Goal: Task Accomplishment & Management: Manage account settings

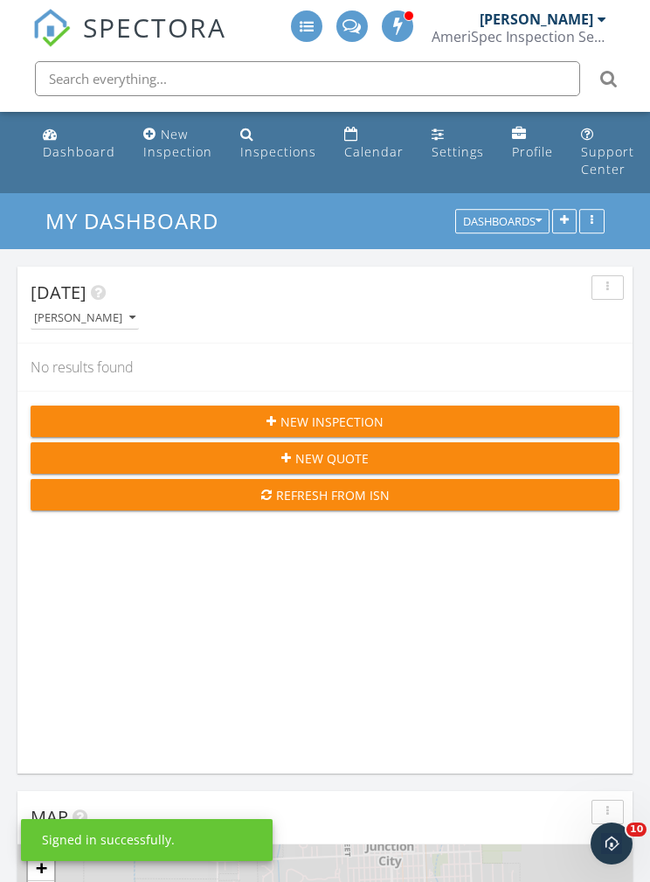
scroll to position [9, 9]
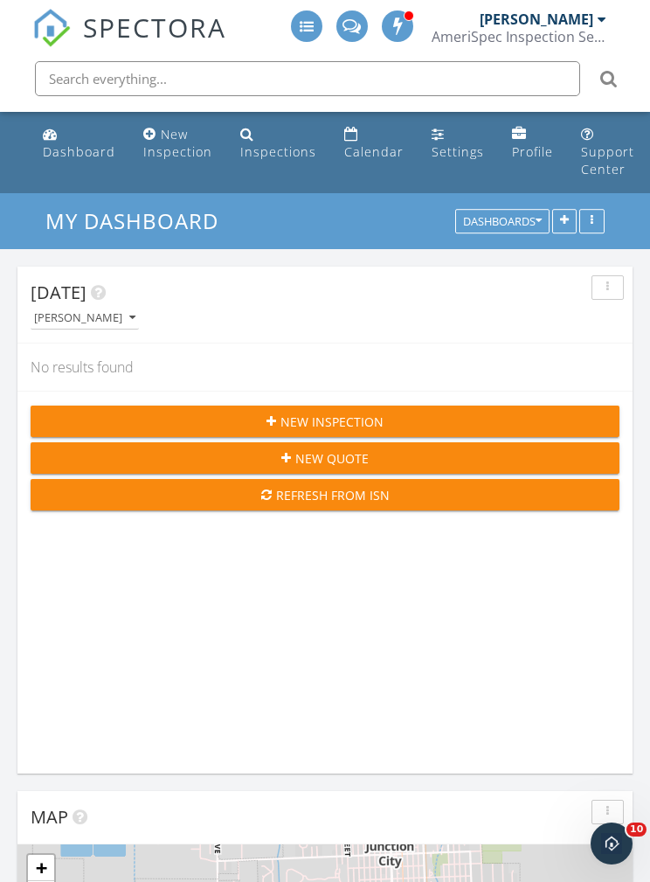
click at [409, 80] on input "text" at bounding box center [307, 78] width 545 height 35
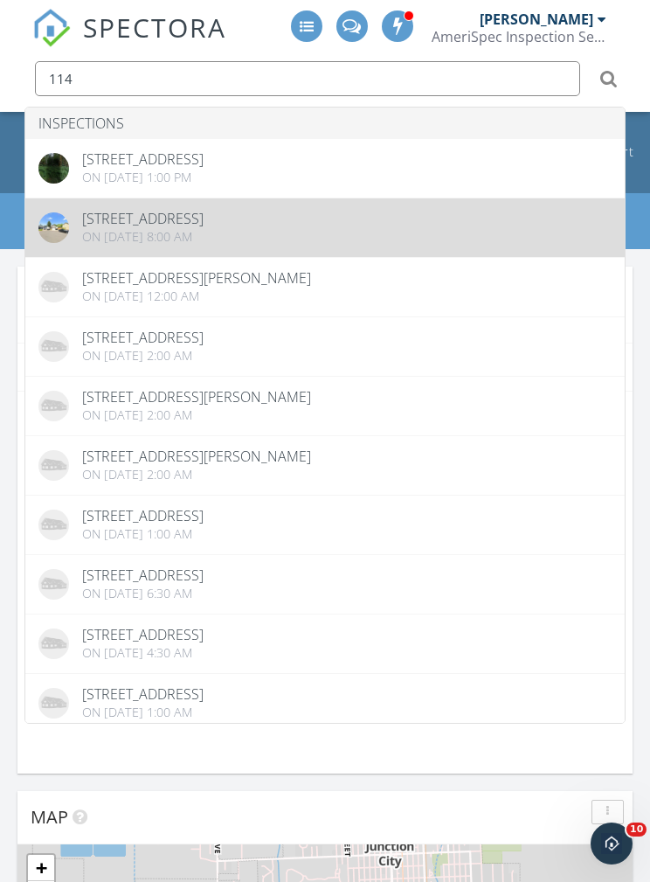
type input "114"
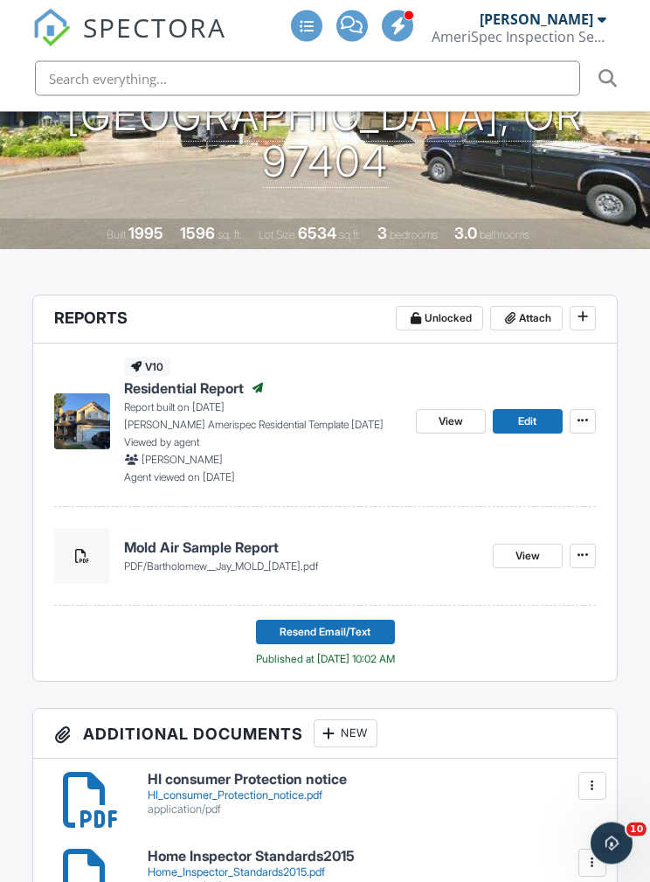
scroll to position [340, 0]
click at [537, 324] on span "Attach" at bounding box center [535, 317] width 32 height 17
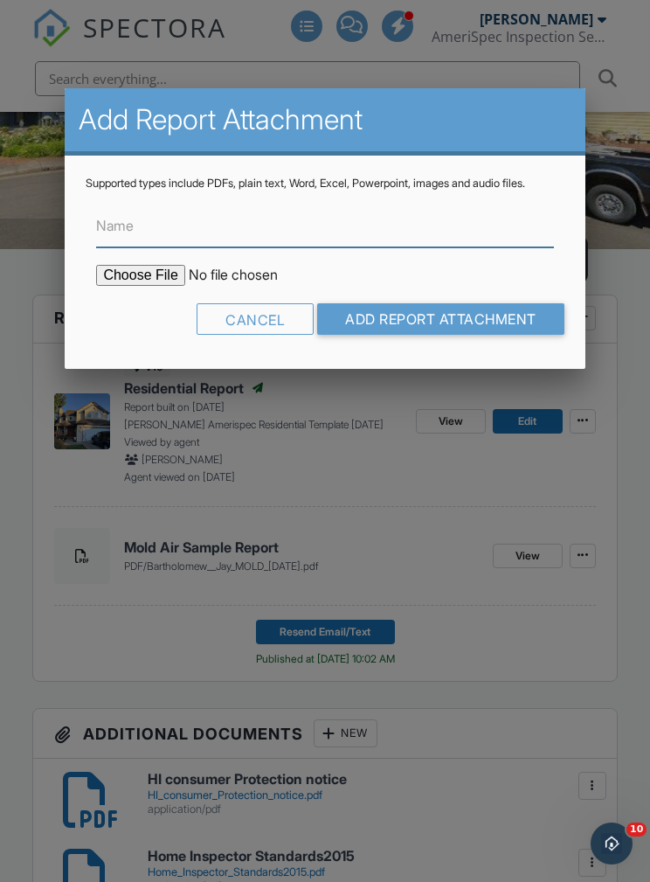
click at [387, 247] on input "Name" at bounding box center [324, 225] width 457 height 43
type input "Radon Report"
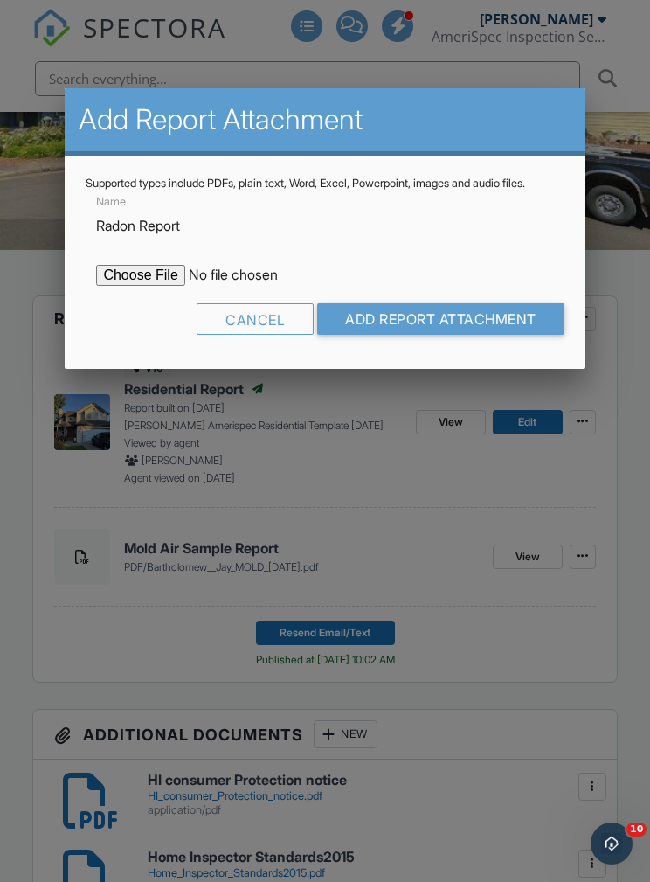
scroll to position [340, 0]
click at [156, 286] on input "file" at bounding box center [244, 275] width 297 height 21
type input "C:\fakepath\114-Calumet-Cir202509280935.pdf"
click at [491, 335] on input "Add Report Attachment" at bounding box center [440, 318] width 247 height 31
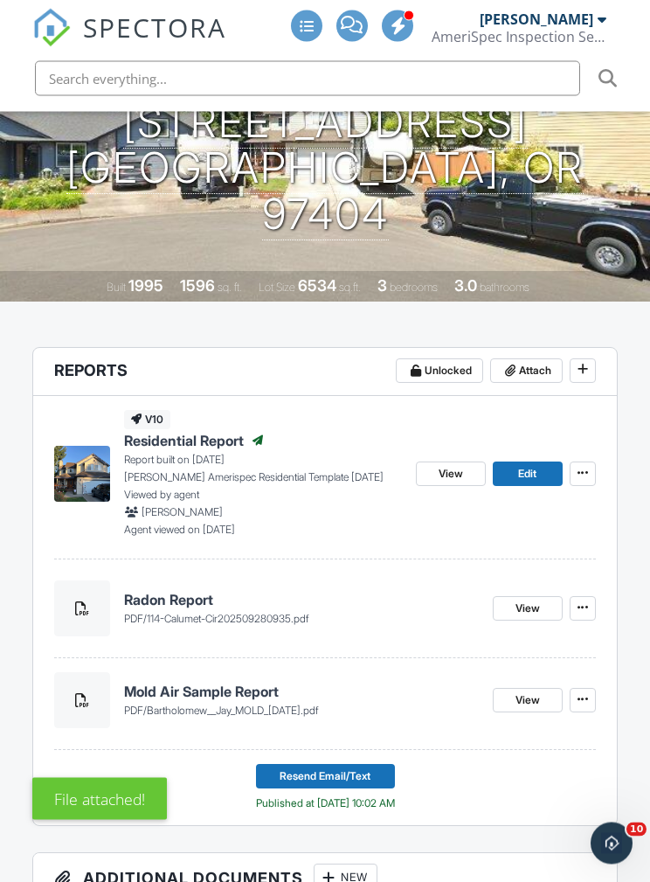
scroll to position [287, 0]
click at [589, 607] on span at bounding box center [582, 607] width 17 height 17
click at [585, 606] on icon at bounding box center [583, 607] width 10 height 12
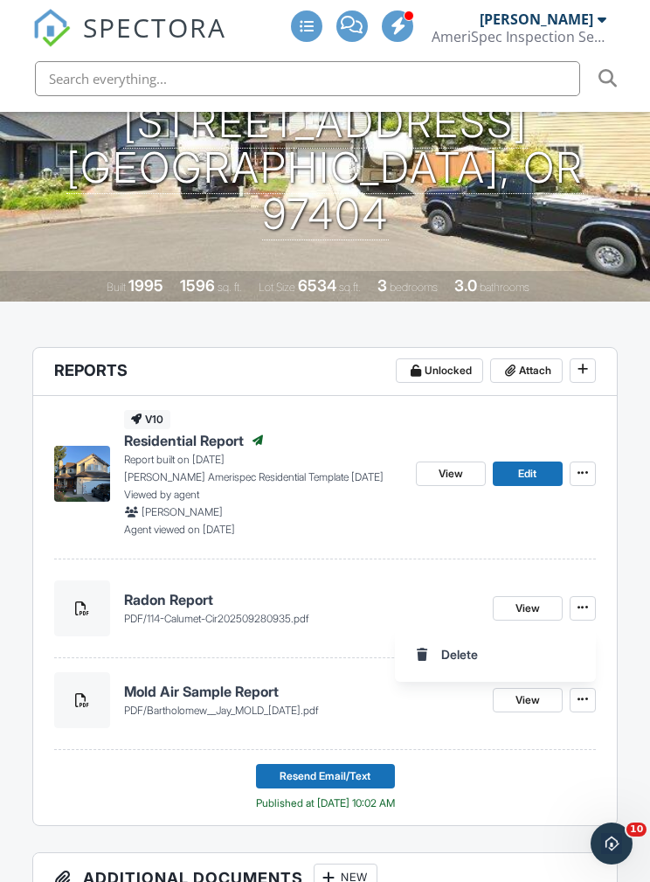
click at [368, 545] on div "v10 Residential Report Published Report built on [DATE] [PERSON_NAME] Amerispec…" at bounding box center [325, 477] width 542 height 163
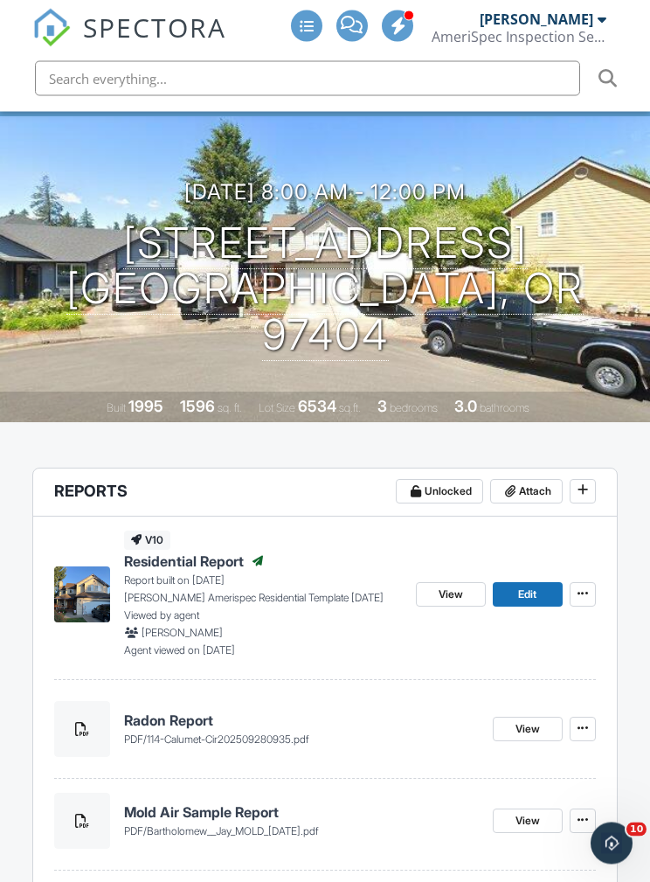
scroll to position [175, 0]
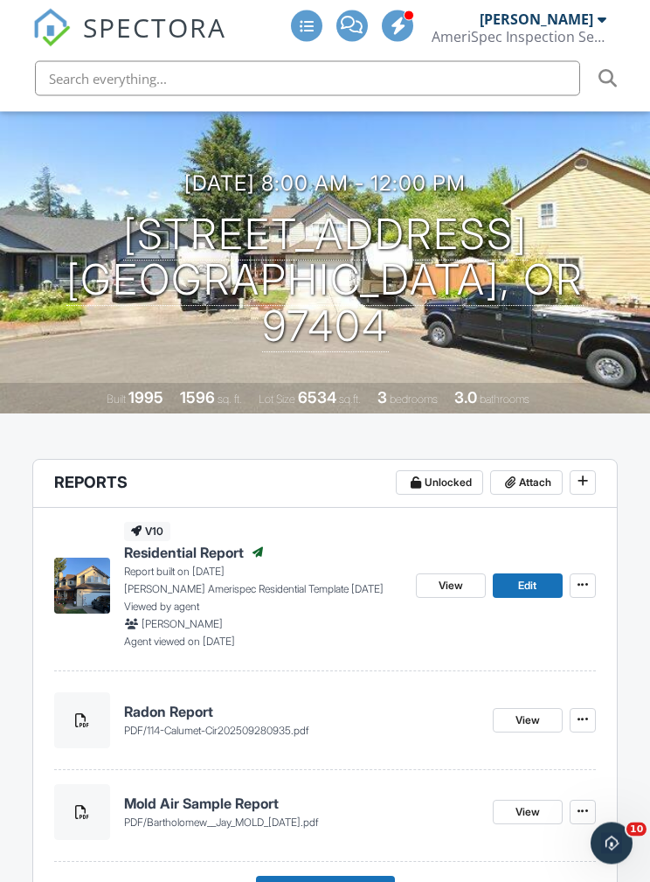
click at [370, 881] on span "Resend Email/Text" at bounding box center [325, 888] width 91 height 17
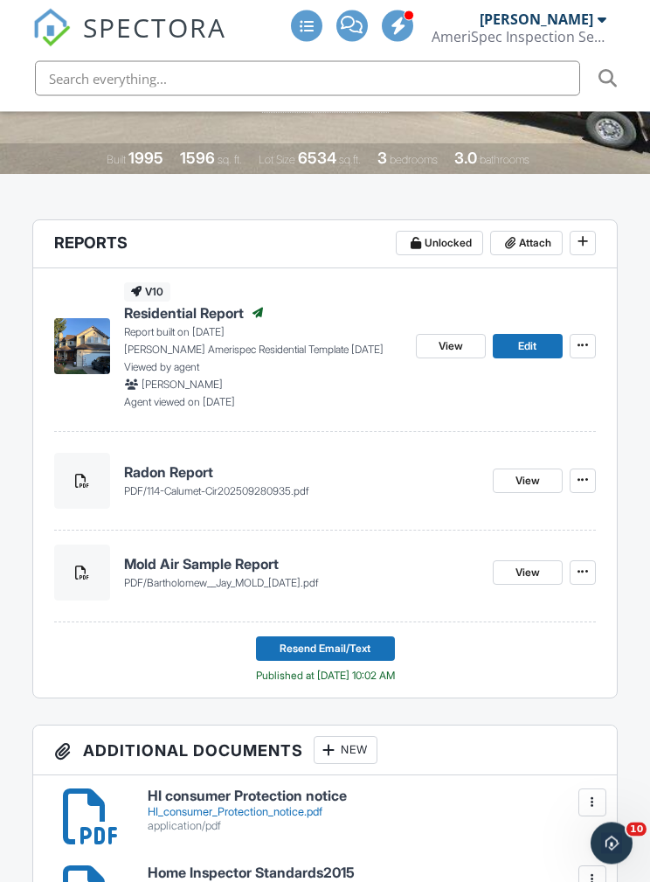
click at [316, 653] on span "Resend Email/Text" at bounding box center [325, 649] width 91 height 17
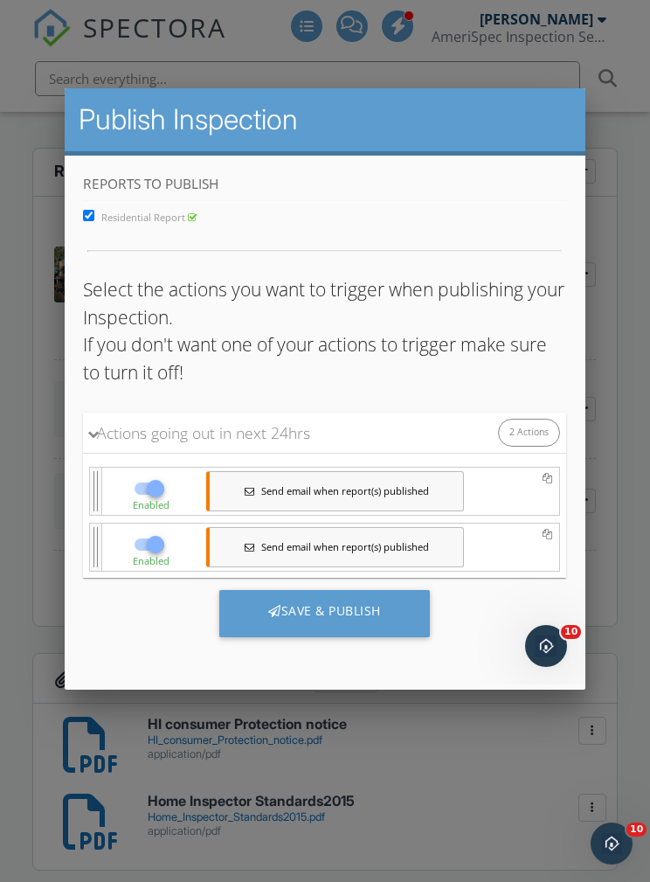
scroll to position [493, 0]
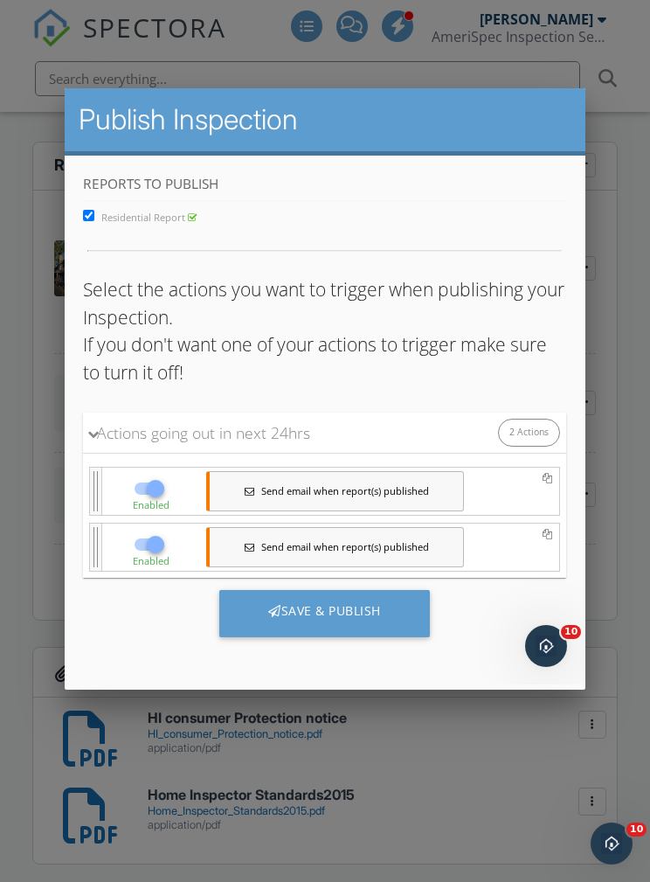
click at [366, 613] on div "Save & Publish" at bounding box center [324, 612] width 211 height 47
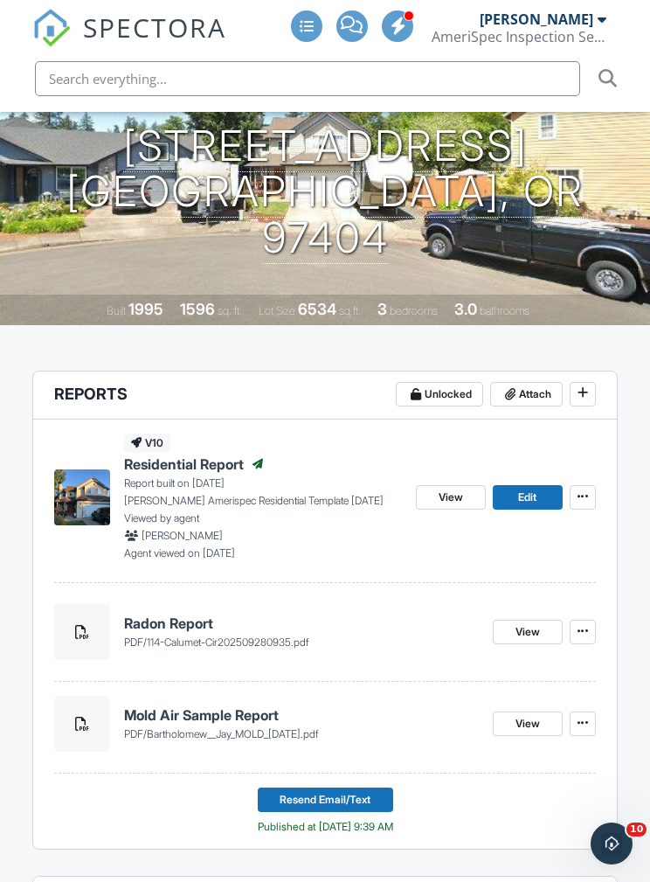
scroll to position [268, 0]
